Goal: Find specific page/section: Find specific page/section

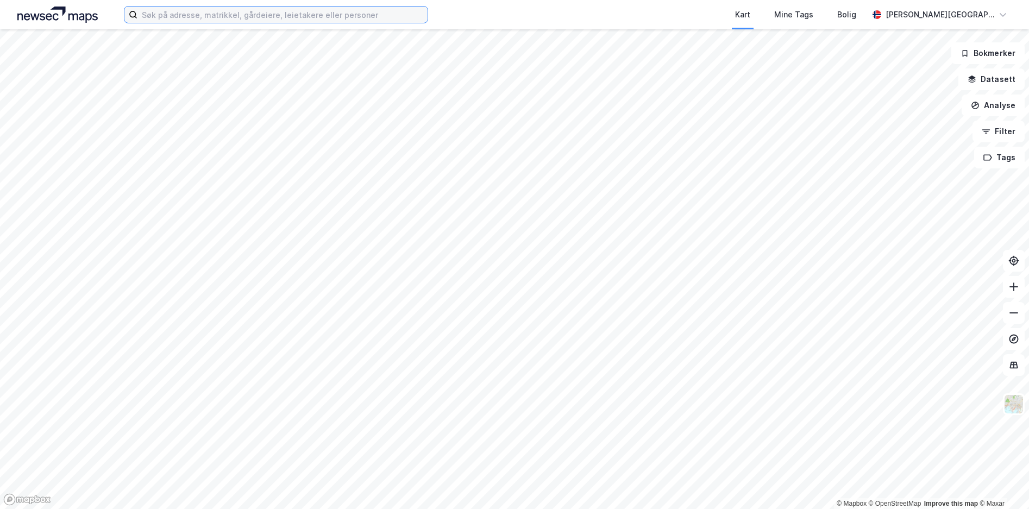
click at [342, 11] on input at bounding box center [283, 15] width 290 height 16
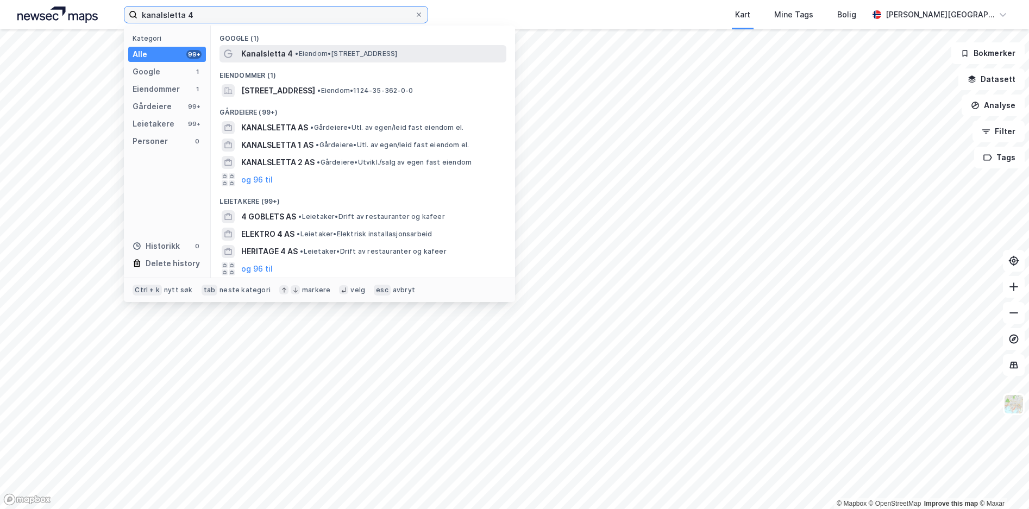
type input "kanalsletta 4"
click at [365, 52] on span "• Eiendom • [STREET_ADDRESS]" at bounding box center [346, 53] width 102 height 9
